Goal: Find contact information: Find contact information

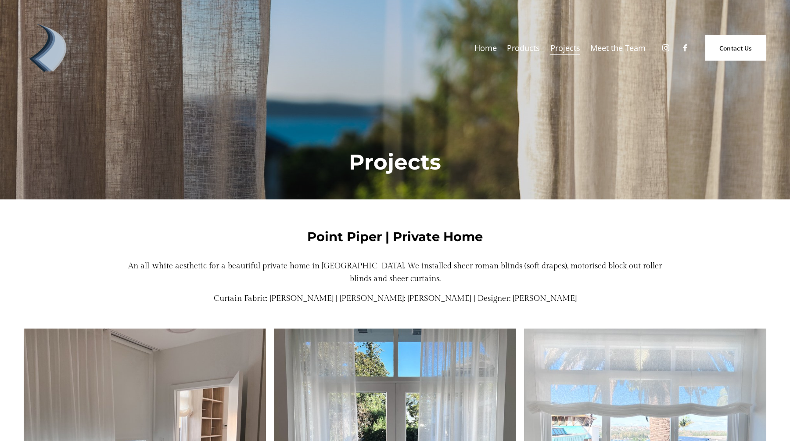
click at [737, 54] on link "Contact Us" at bounding box center [735, 47] width 61 height 25
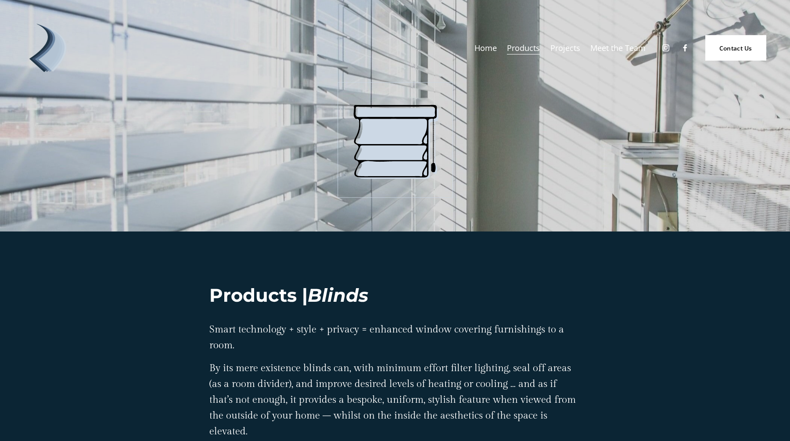
click at [719, 50] on link "Contact Us" at bounding box center [735, 47] width 61 height 25
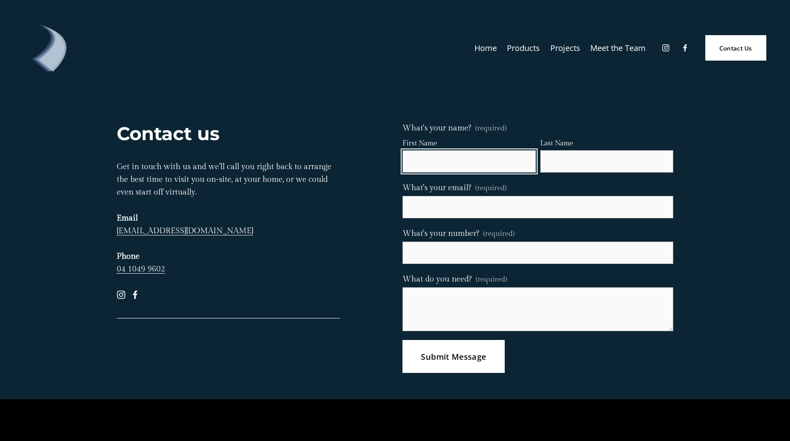
click at [440, 158] on input "First Name" at bounding box center [468, 161] width 133 height 22
click at [292, 246] on p "Get in touch with us and we’ll call you right back to arrange the best time to …" at bounding box center [228, 217] width 223 height 115
click at [253, 232] on link "[EMAIL_ADDRESS][DOMAIN_NAME]" at bounding box center [185, 230] width 136 height 9
